Goal: Transaction & Acquisition: Download file/media

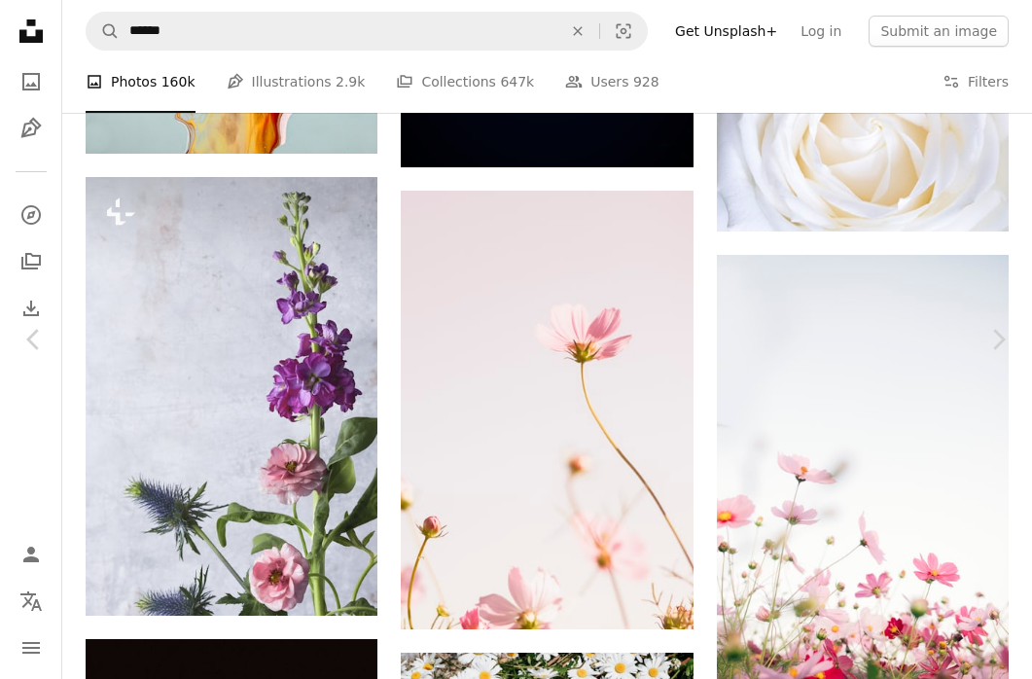
scroll to position [14866, 0]
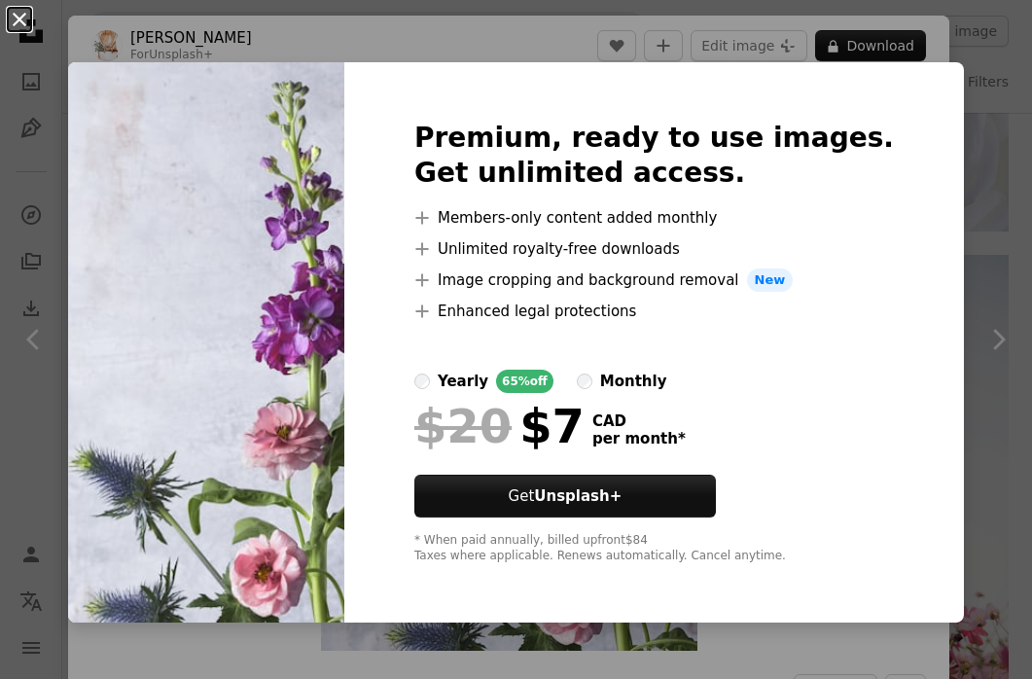
click at [24, 18] on button "An X shape" at bounding box center [19, 19] width 23 height 23
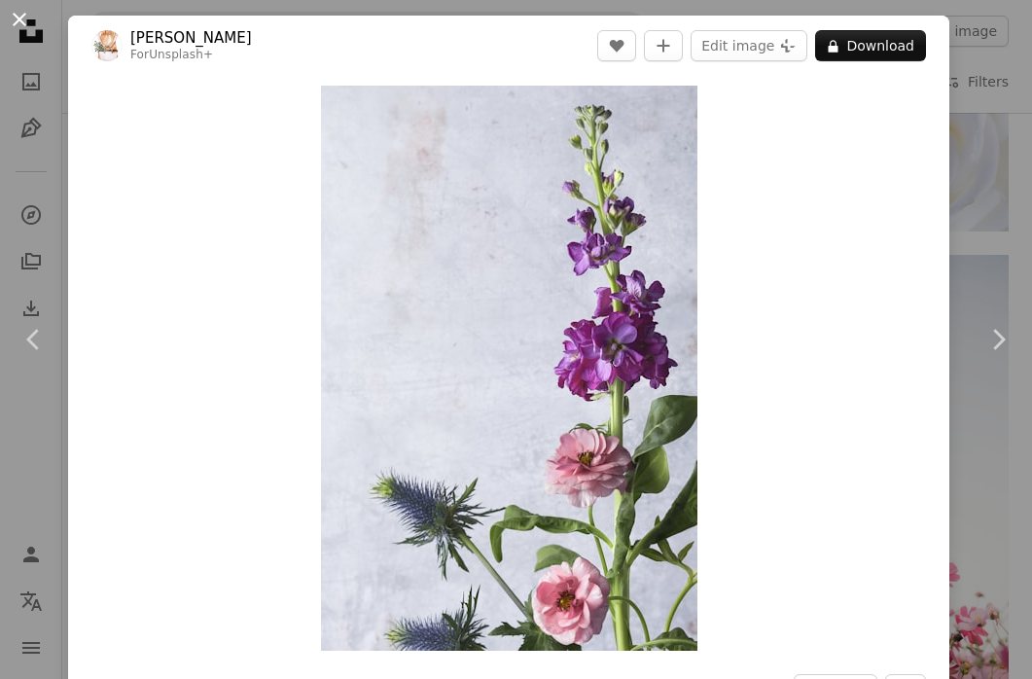
click at [25, 21] on button "An X shape" at bounding box center [19, 19] width 23 height 23
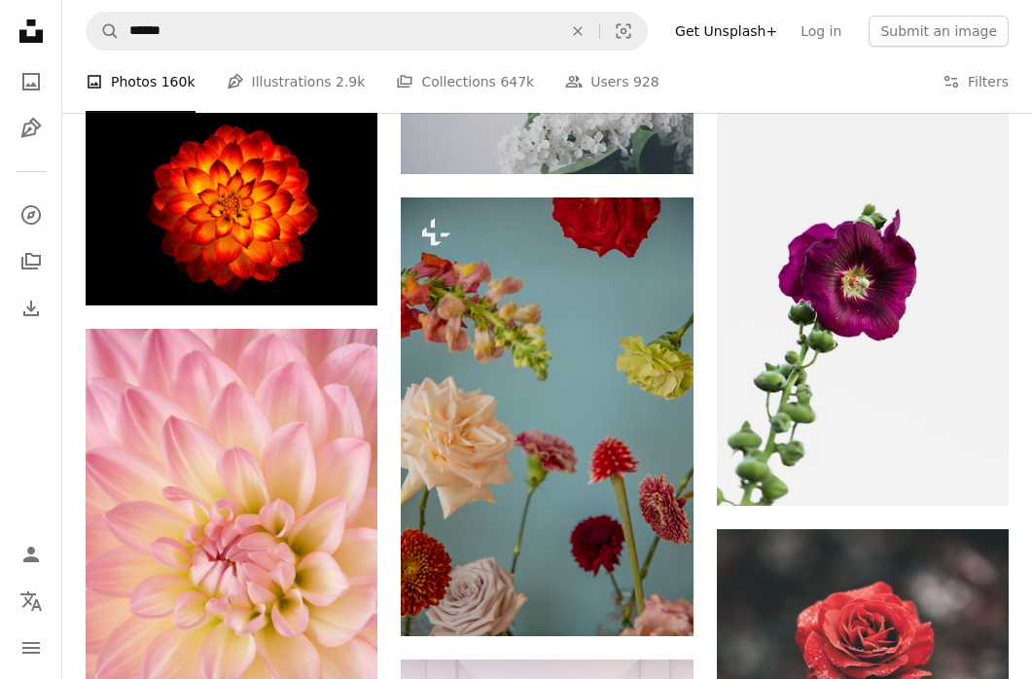
scroll to position [16004, 0]
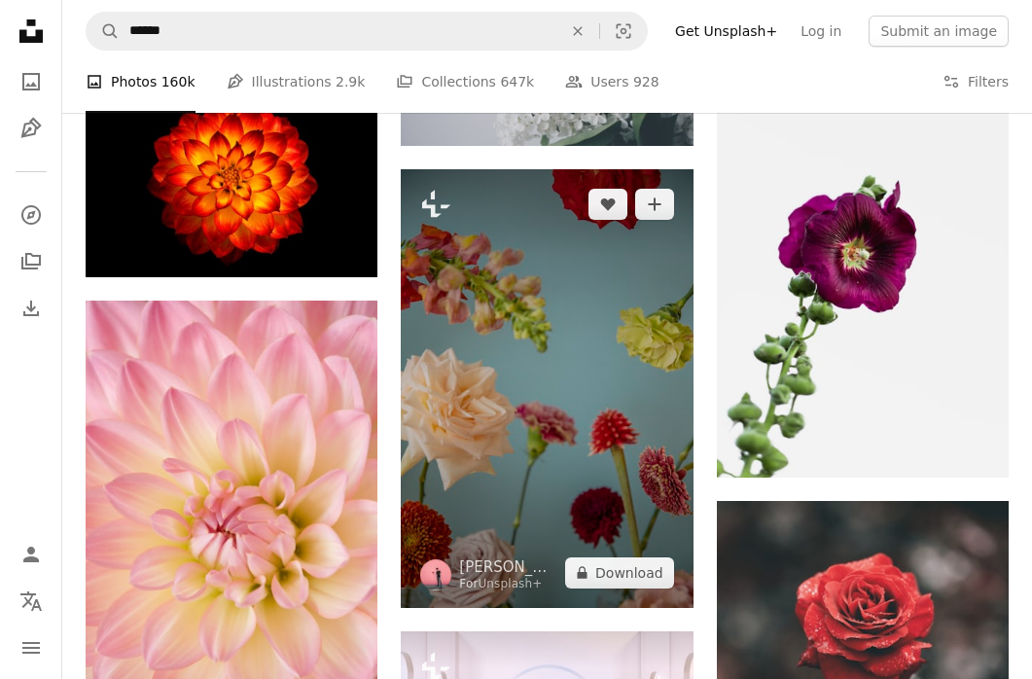
click at [550, 419] on img at bounding box center [547, 388] width 292 height 438
click at [550, 370] on img at bounding box center [547, 388] width 292 height 438
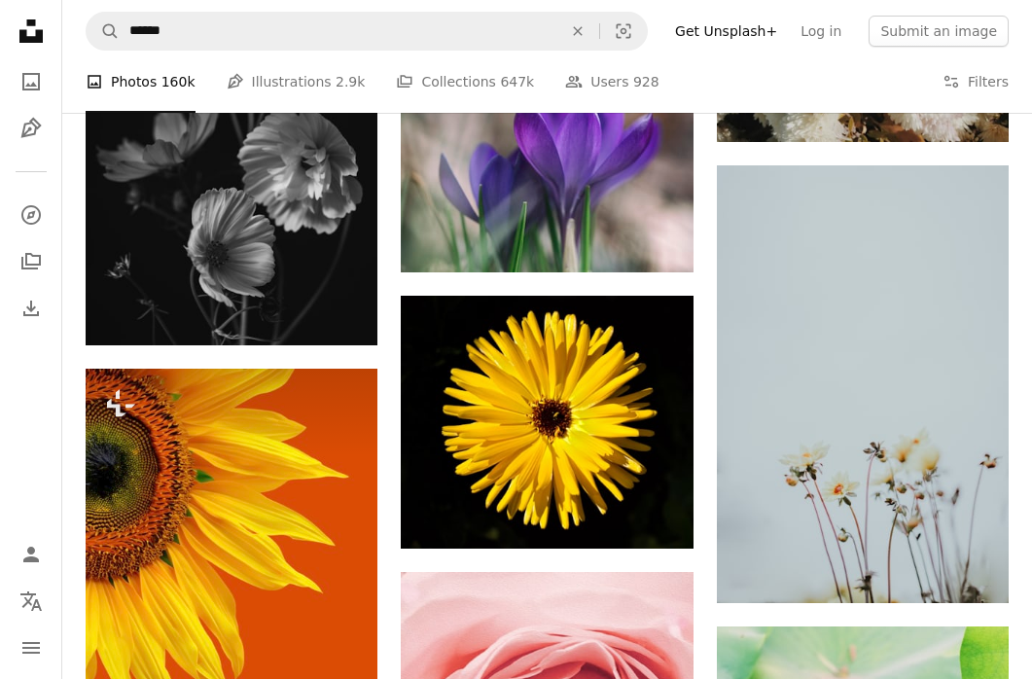
scroll to position [37457, 0]
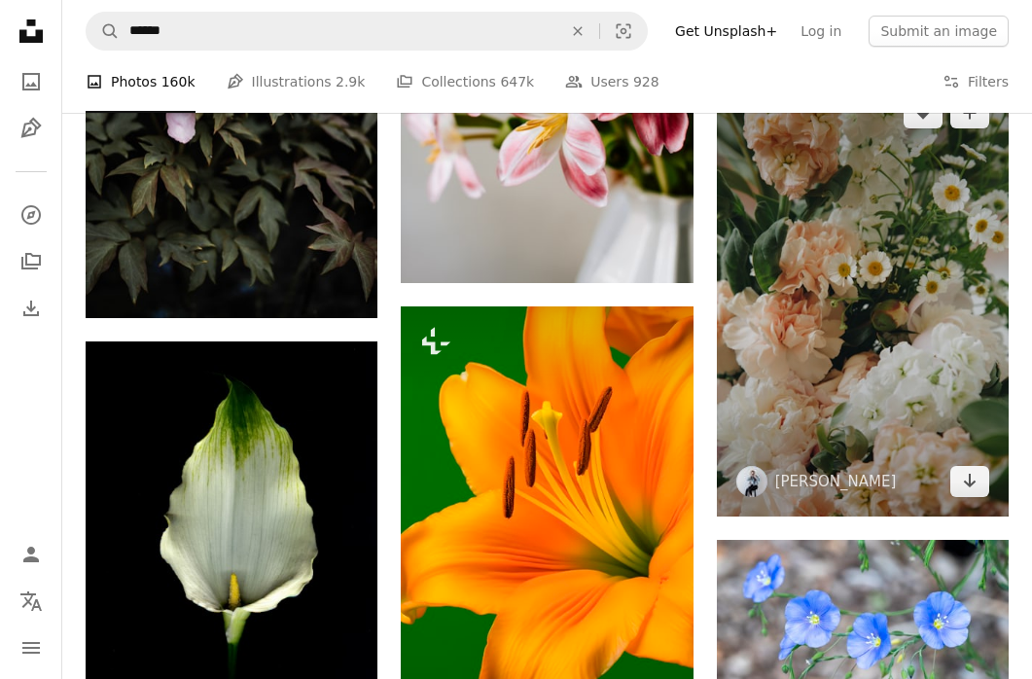
click at [822, 361] on img at bounding box center [863, 297] width 292 height 439
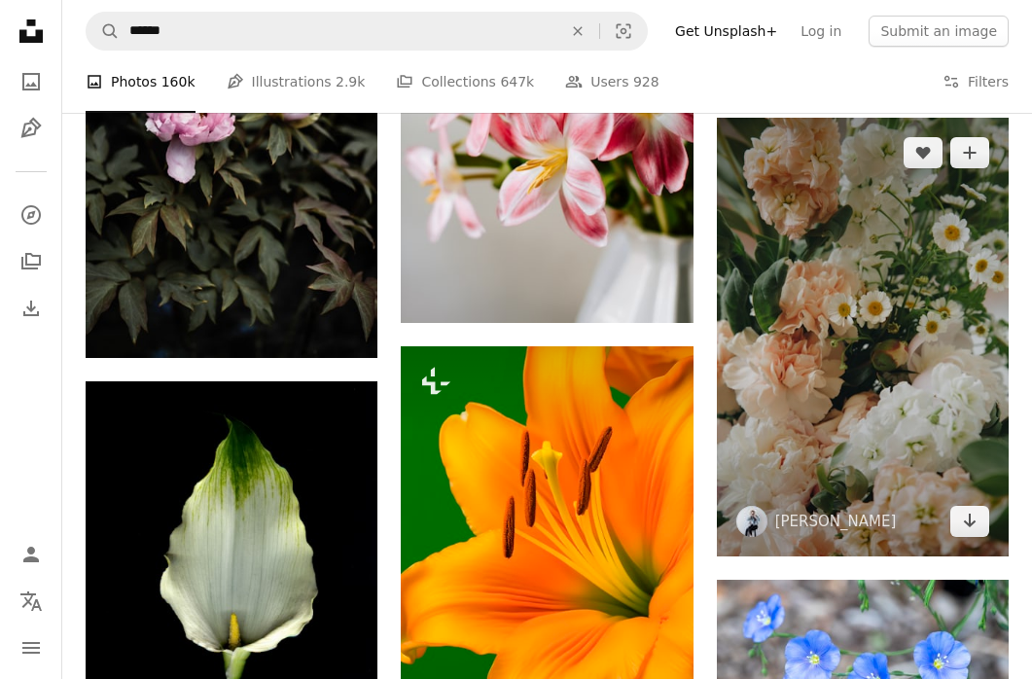
scroll to position [37345, 0]
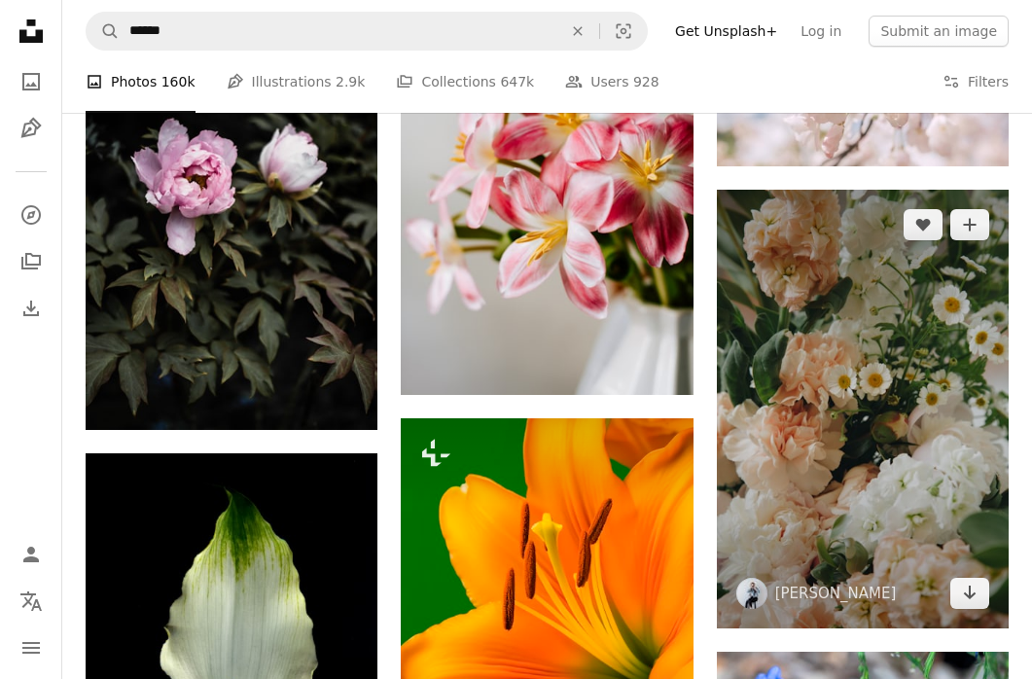
click at [808, 357] on img at bounding box center [863, 409] width 292 height 439
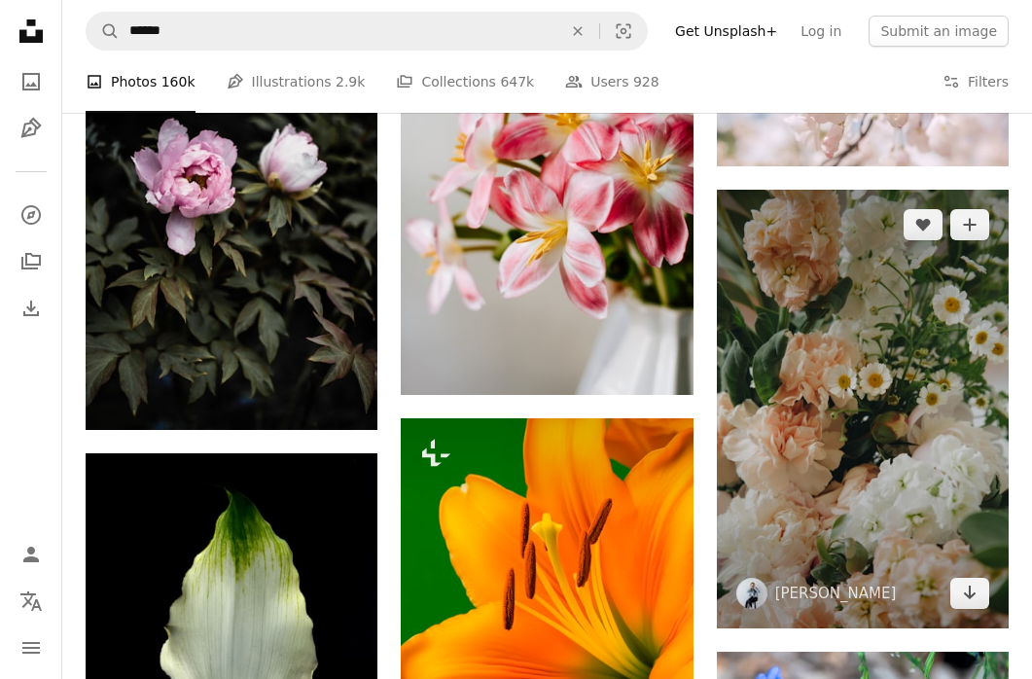
click at [830, 397] on img at bounding box center [863, 409] width 292 height 439
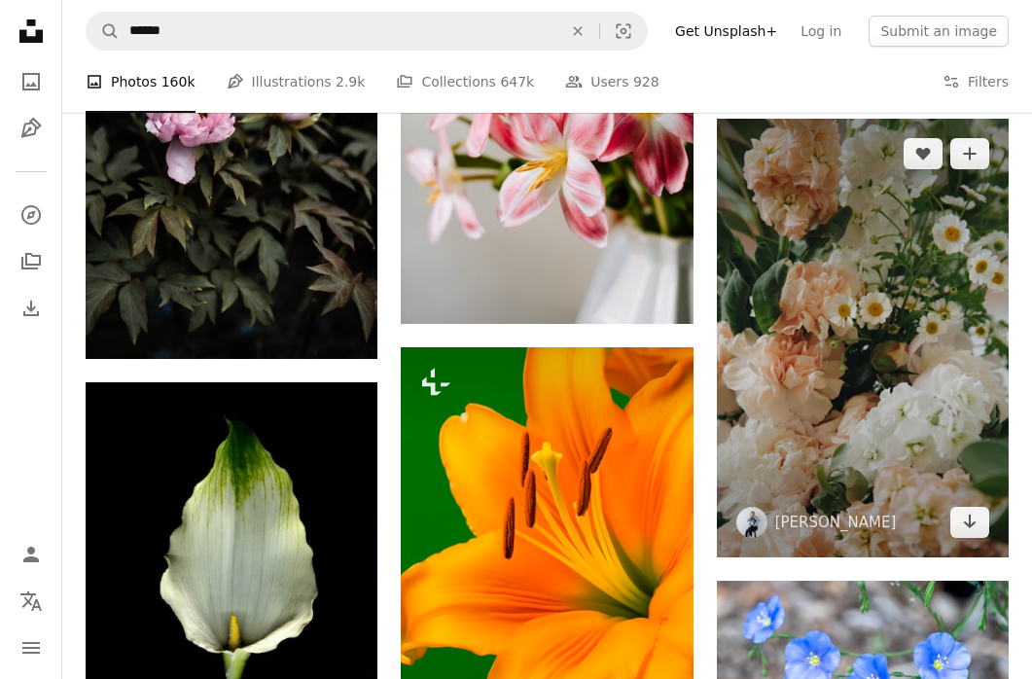
scroll to position [37417, 0]
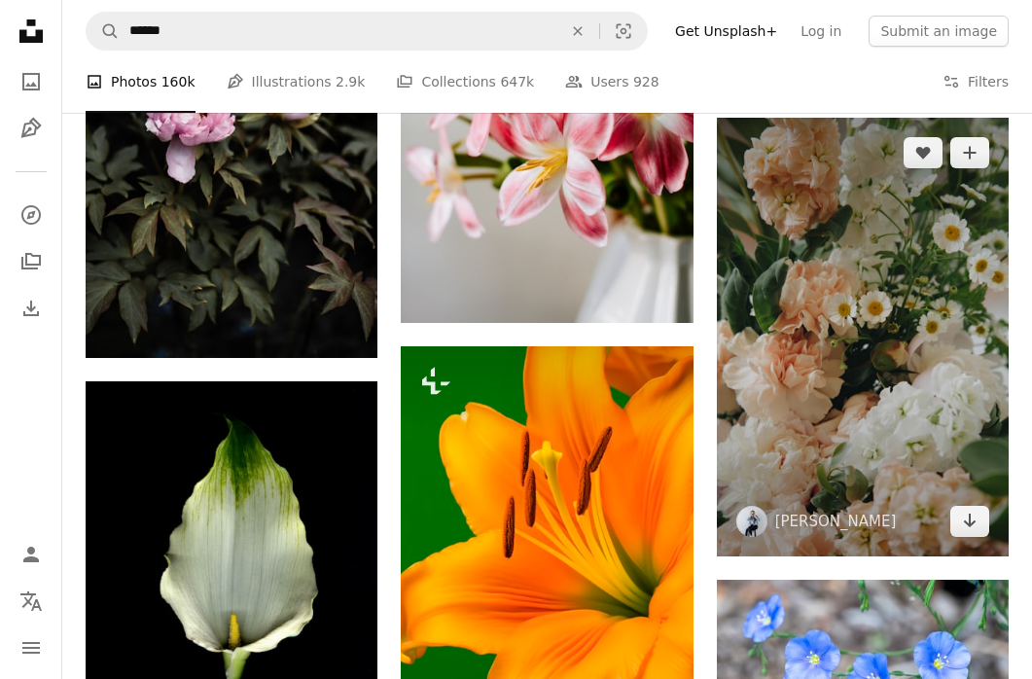
click at [832, 362] on img at bounding box center [863, 337] width 292 height 439
click at [963, 435] on img at bounding box center [863, 337] width 292 height 439
click at [969, 518] on icon "Download" at bounding box center [970, 521] width 13 height 14
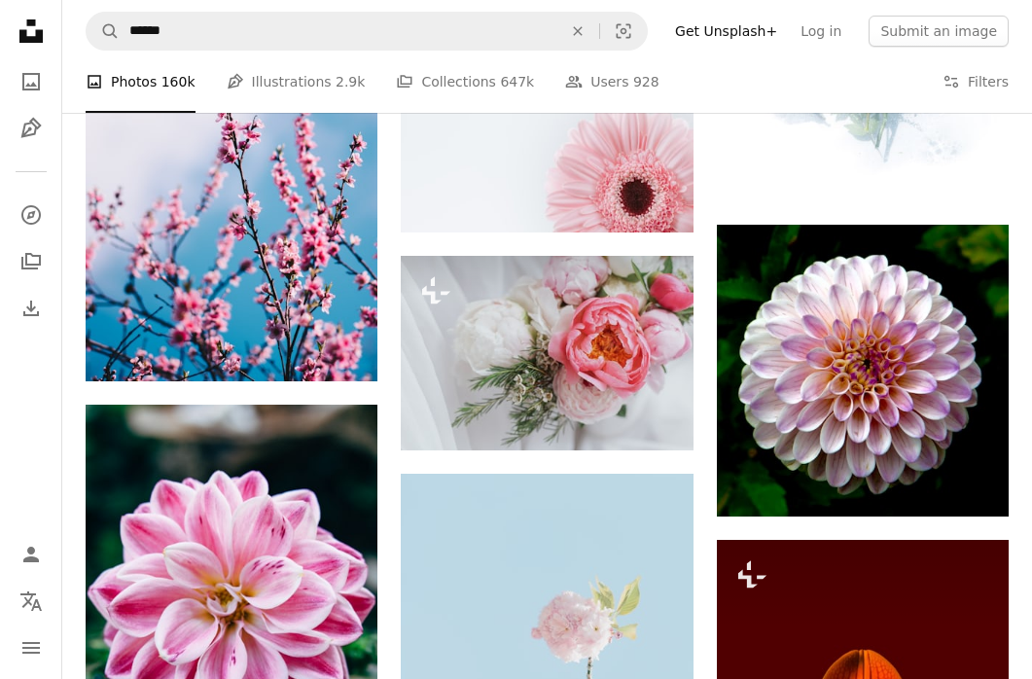
scroll to position [40756, 0]
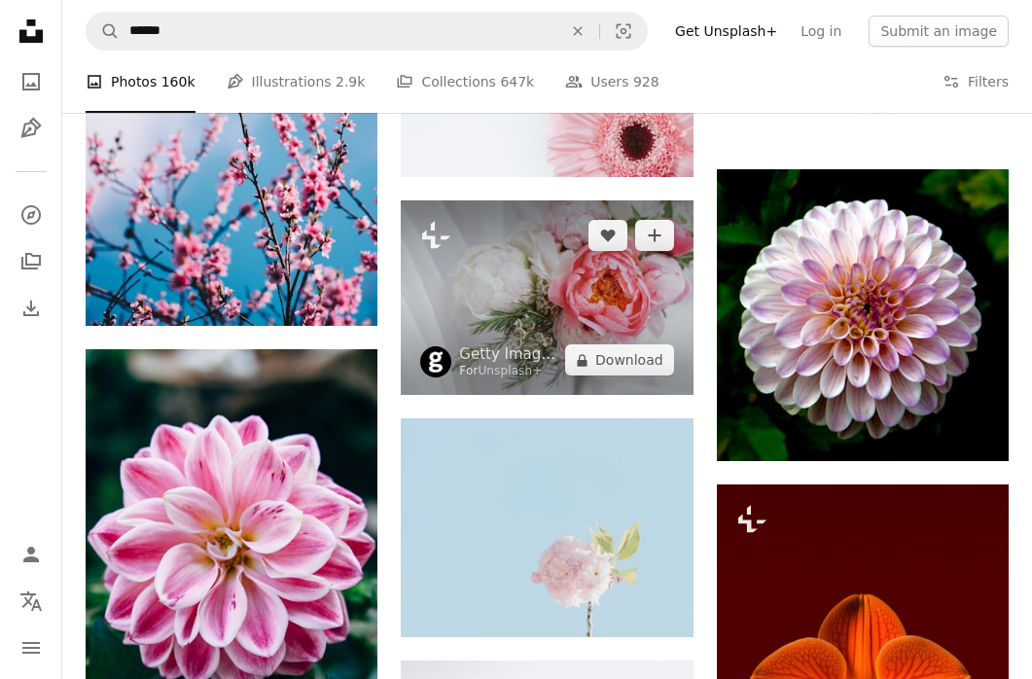
click at [564, 333] on img at bounding box center [547, 297] width 292 height 195
click at [550, 301] on img at bounding box center [547, 297] width 292 height 195
click at [595, 364] on button "A lock Download" at bounding box center [619, 359] width 109 height 31
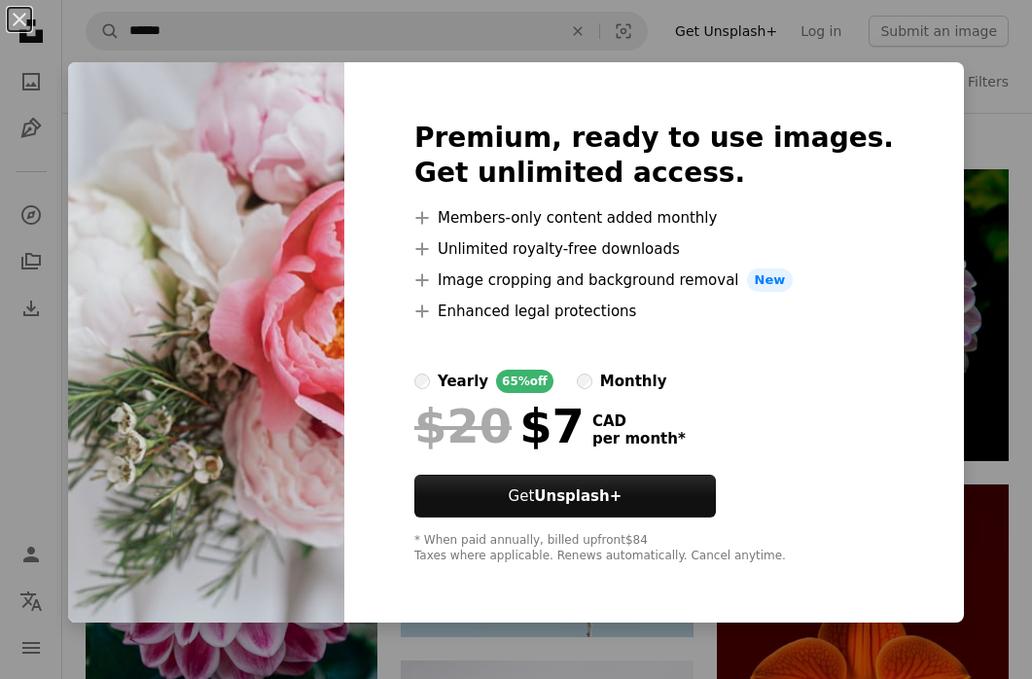
click at [11, 364] on div "An X shape Premium, ready to use images. Get unlimited access. A plus sign Memb…" at bounding box center [516, 339] width 1032 height 679
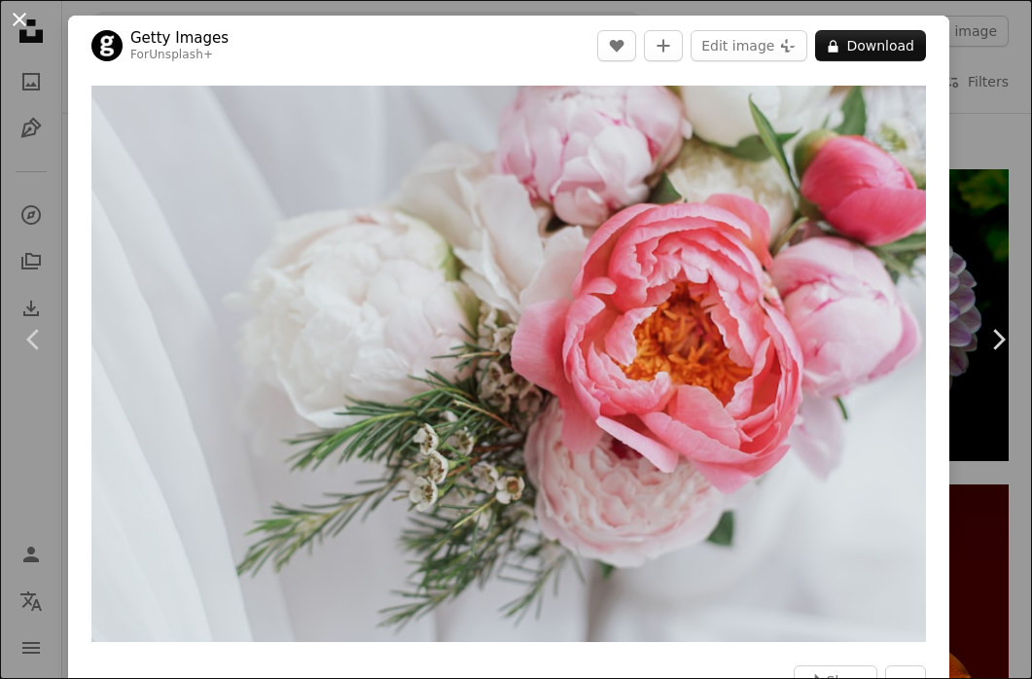
click at [24, 18] on button "An X shape" at bounding box center [19, 19] width 23 height 23
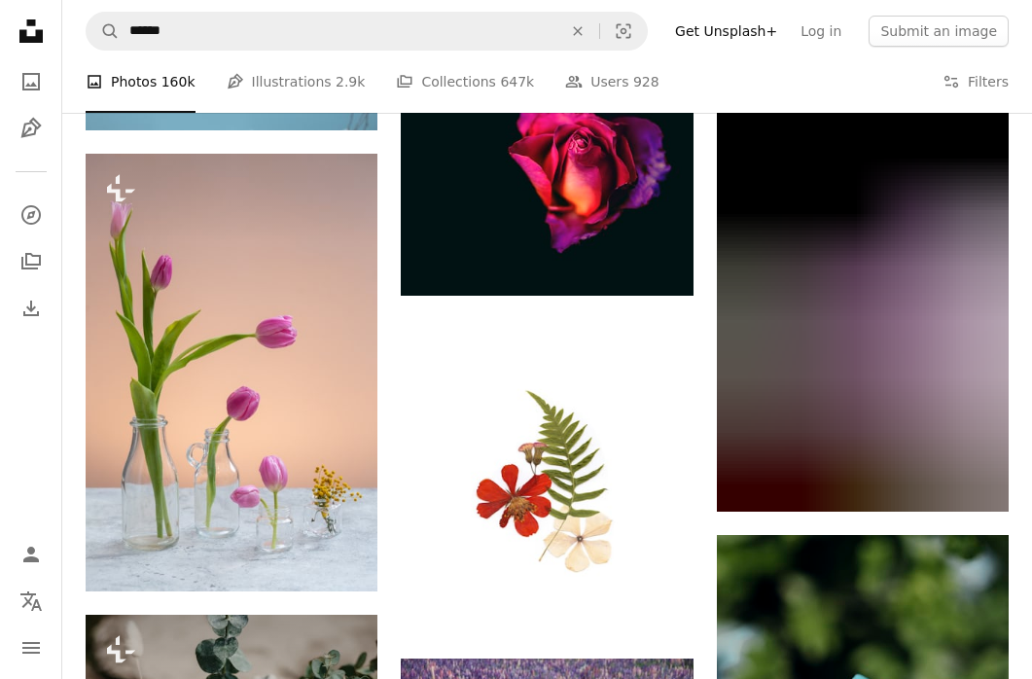
scroll to position [57763, 0]
